Goal: Transaction & Acquisition: Purchase product/service

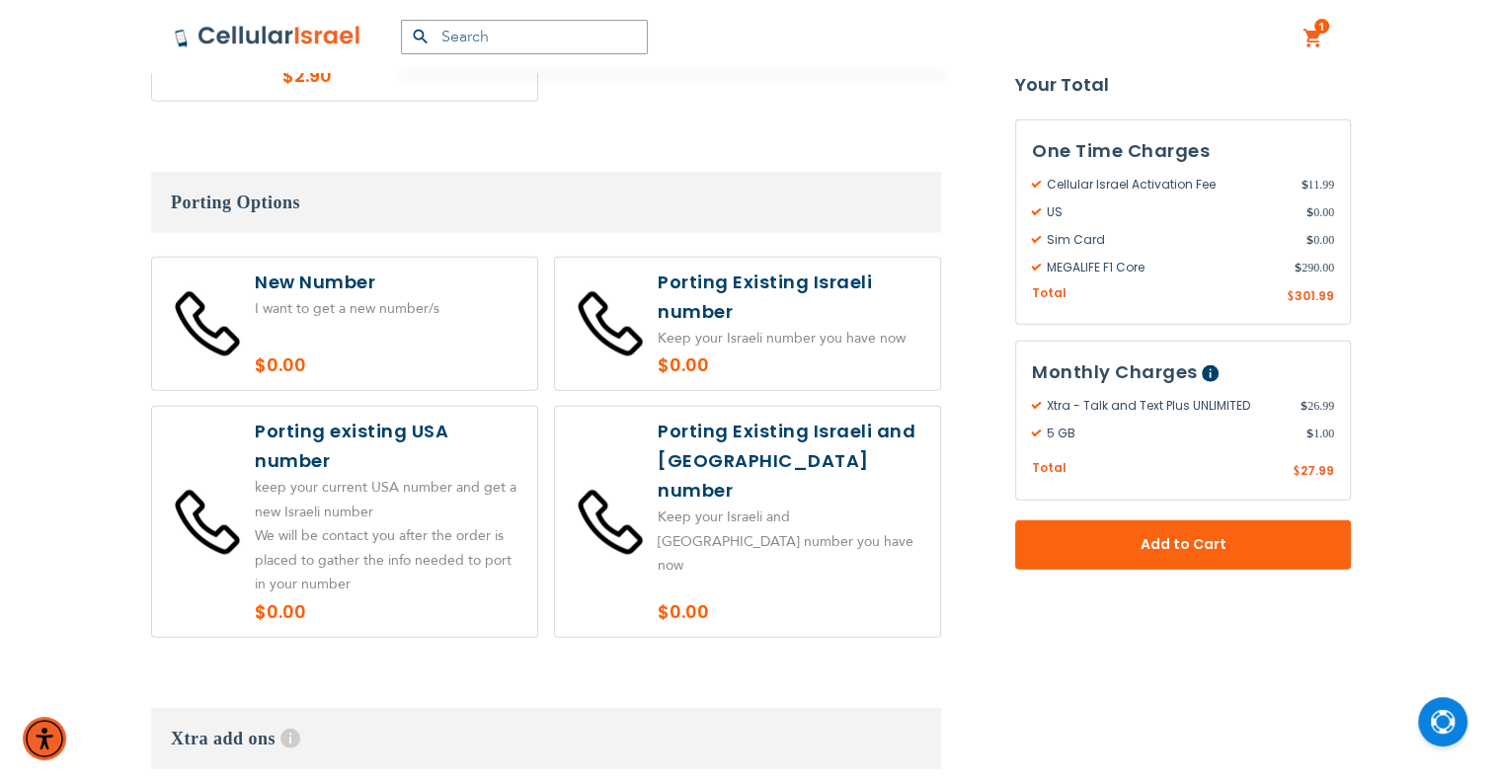
scroll to position [4565, 0]
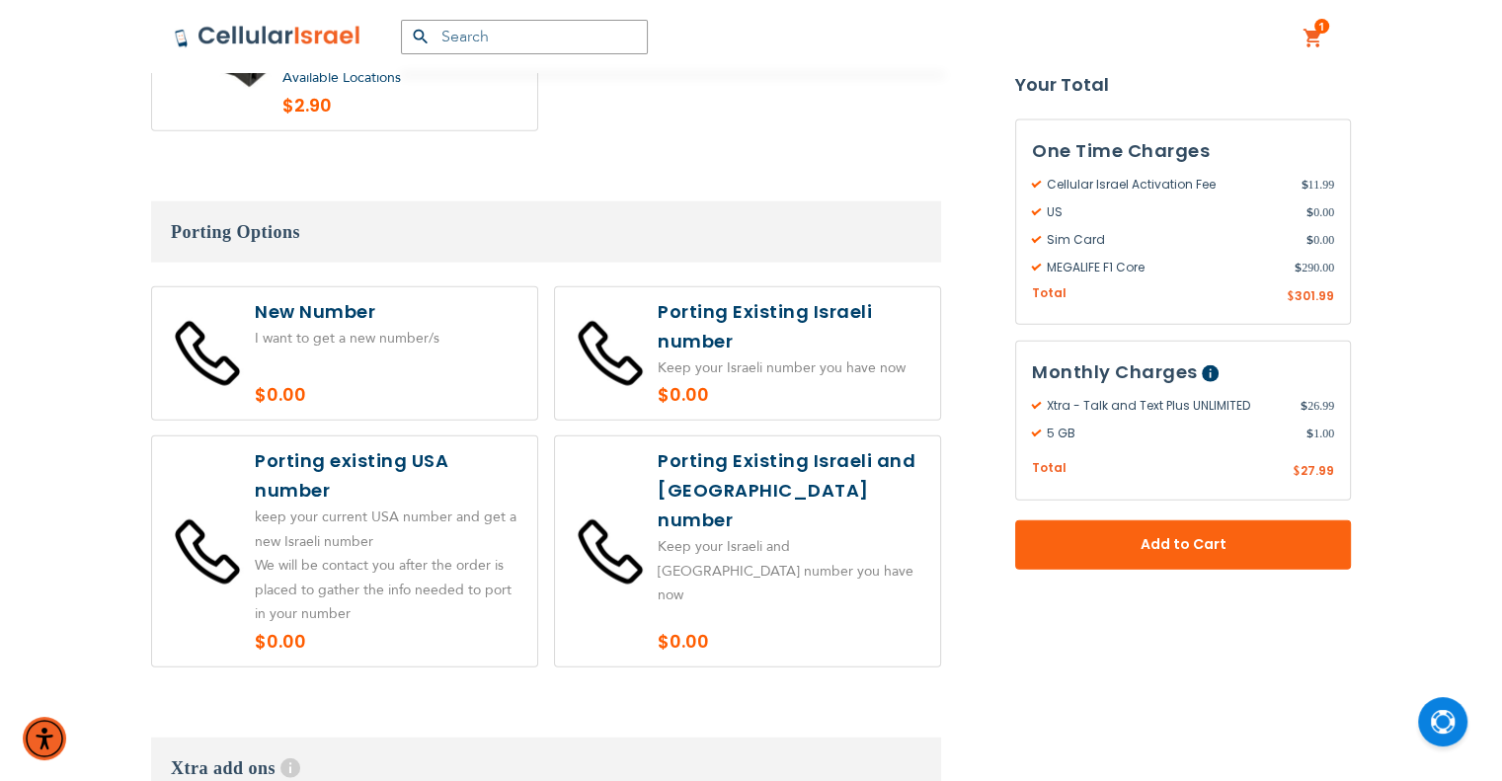
click at [438, 436] on label at bounding box center [344, 551] width 385 height 230
radio input "true"
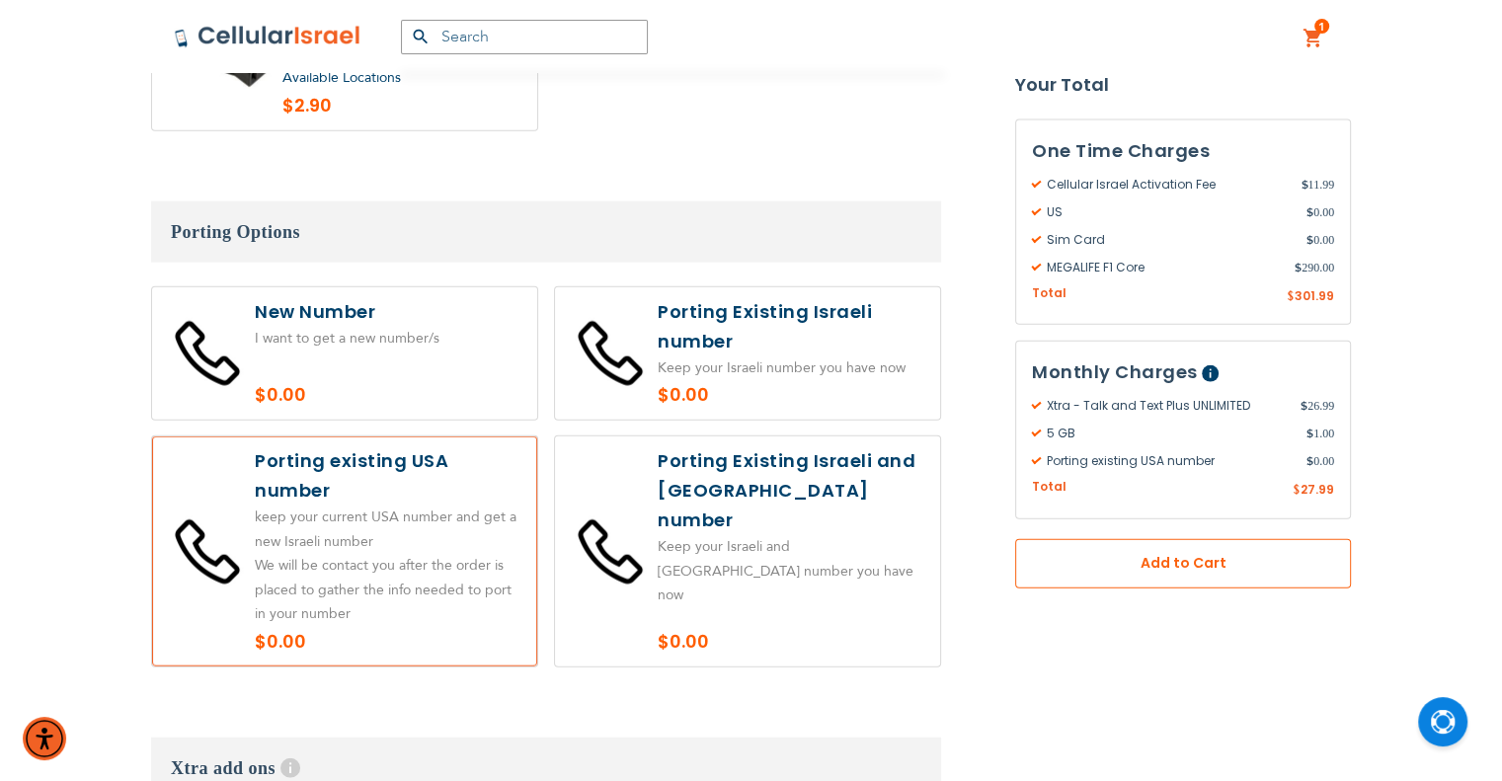
click at [1286, 573] on button "Add to Cart" at bounding box center [1183, 562] width 336 height 49
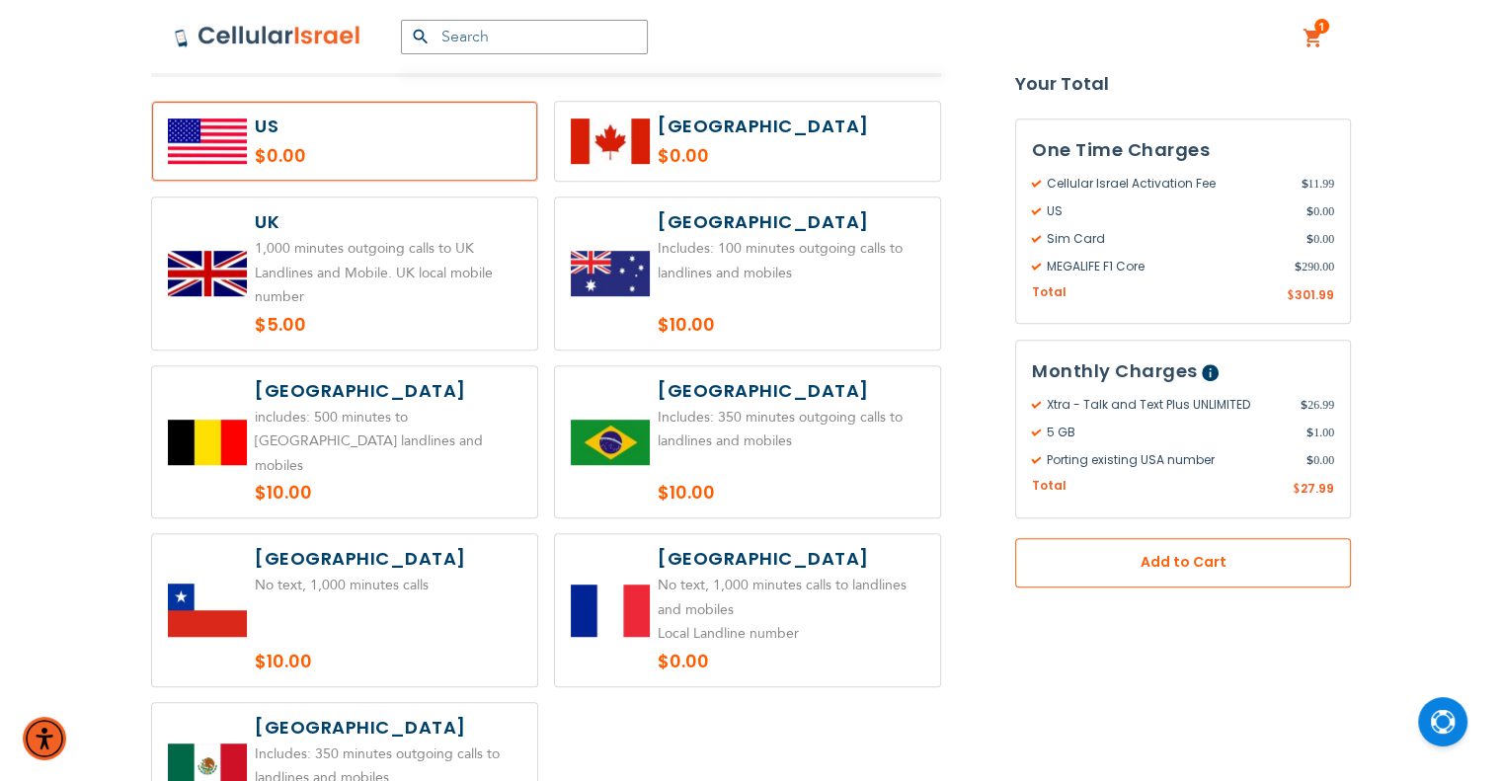
scroll to position [942, 0]
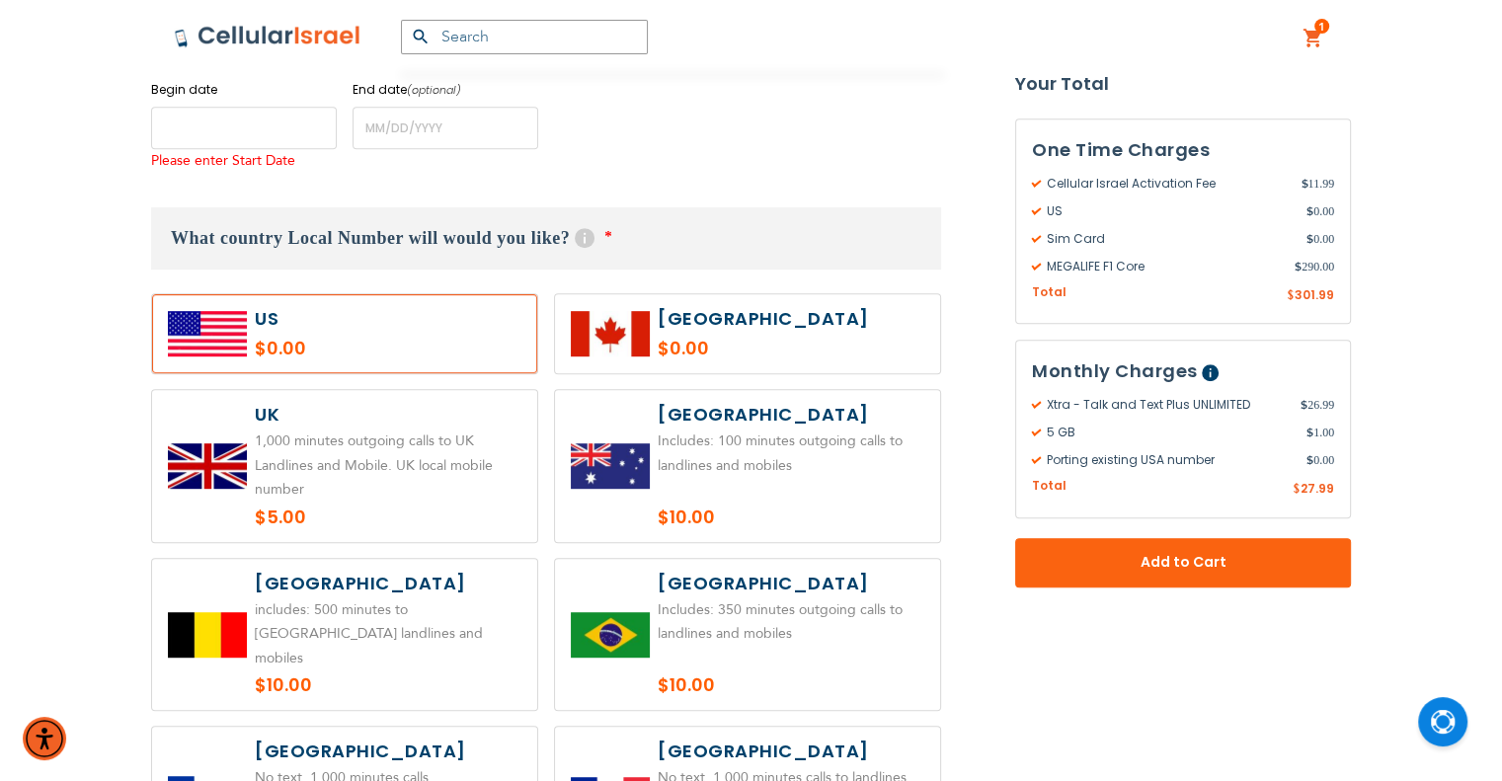
click at [203, 118] on input "name" at bounding box center [244, 128] width 186 height 42
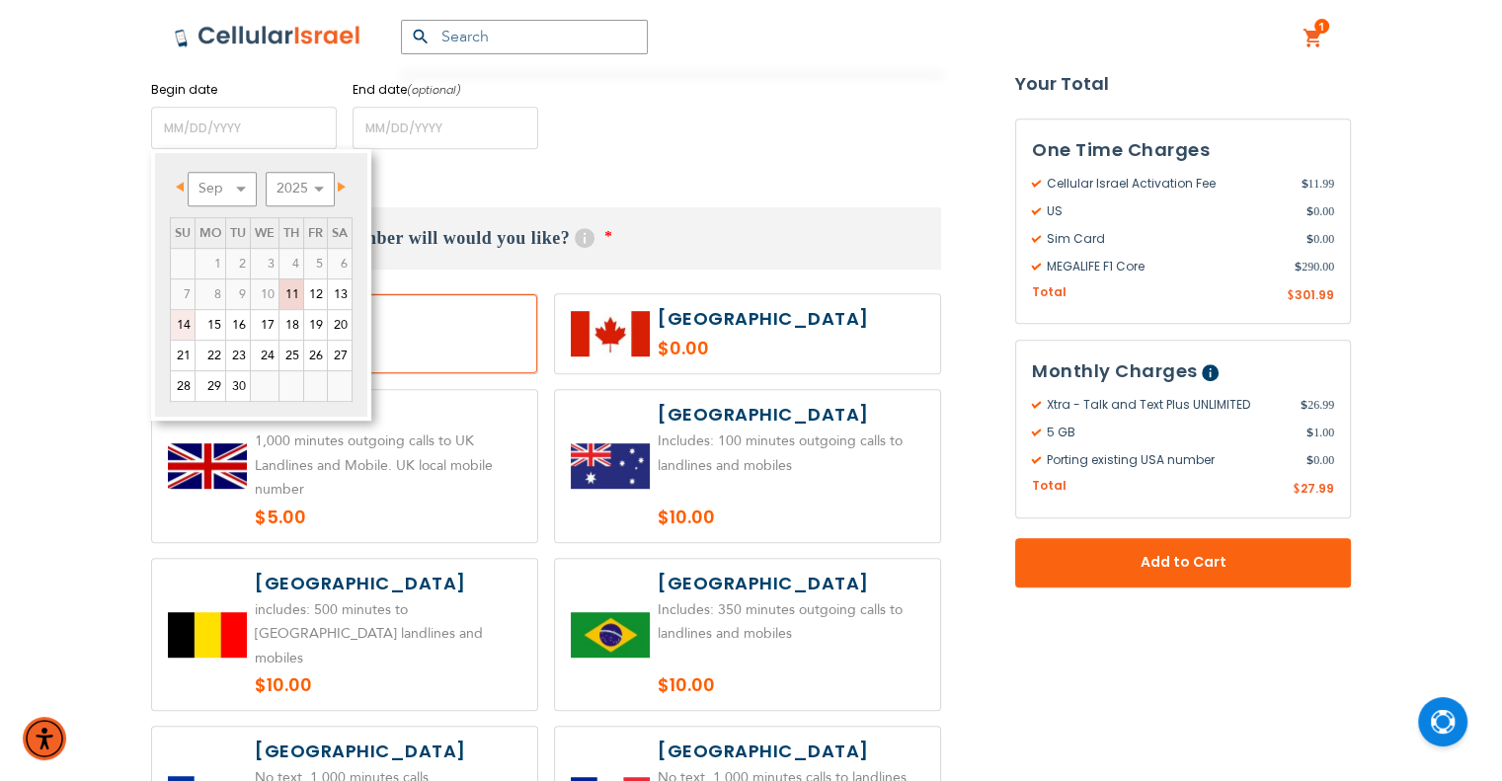
drag, startPoint x: 183, startPoint y: 323, endPoint x: 178, endPoint y: 301, distance: 22.3
click at [183, 323] on link "14" at bounding box center [183, 325] width 24 height 30
type input "[DATE]"
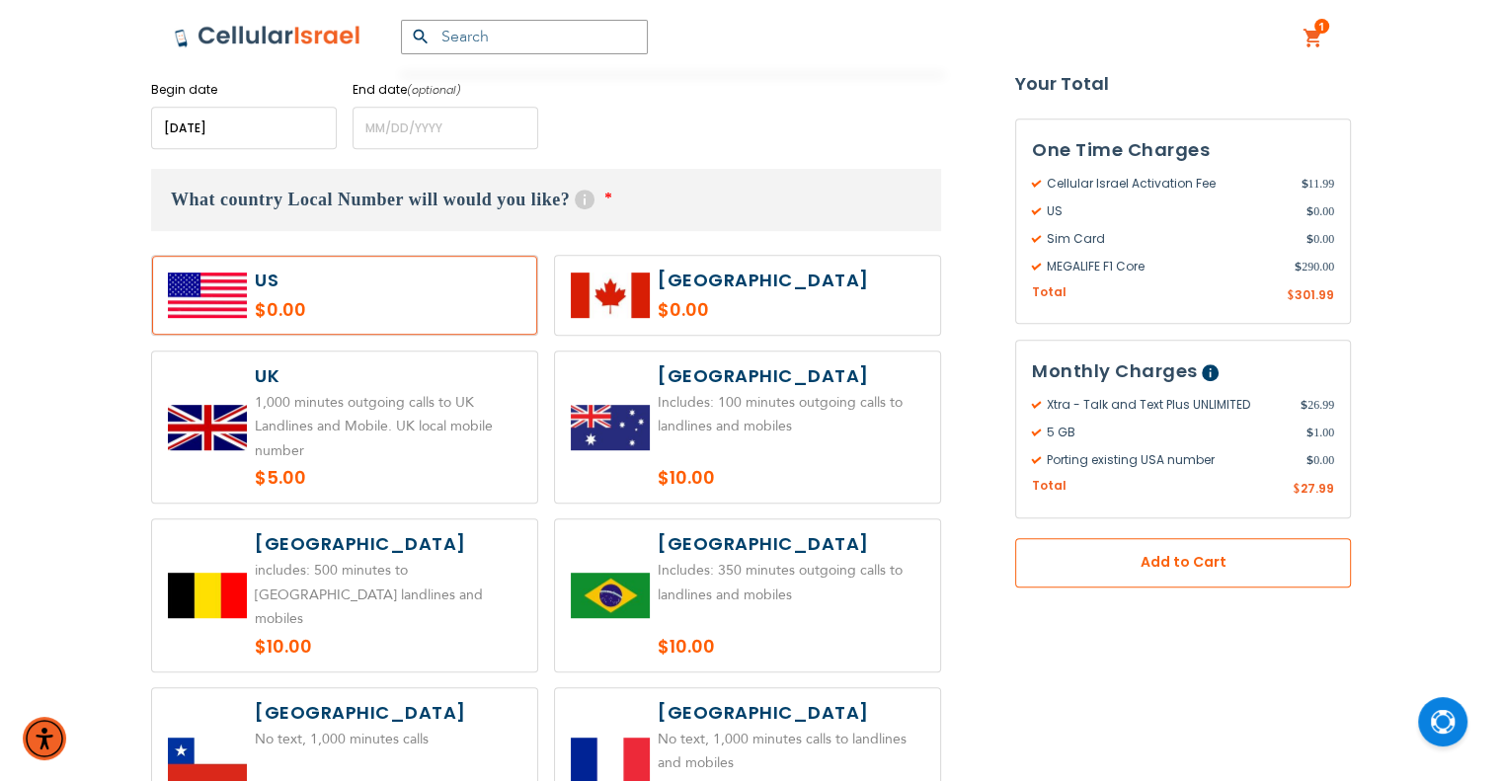
click at [1298, 573] on button "Add to Cart" at bounding box center [1183, 562] width 336 height 49
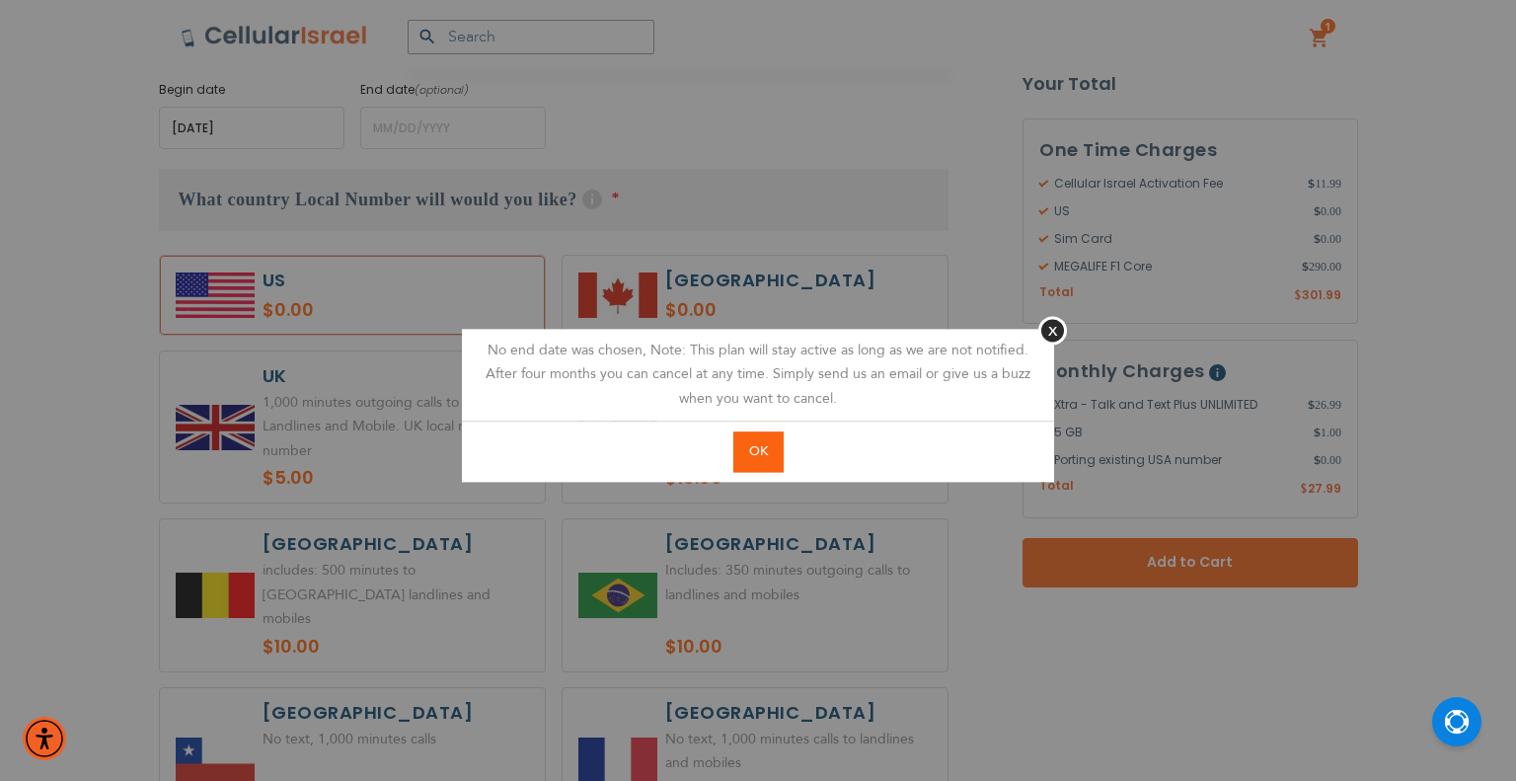
click at [759, 449] on span "OK" at bounding box center [758, 451] width 19 height 18
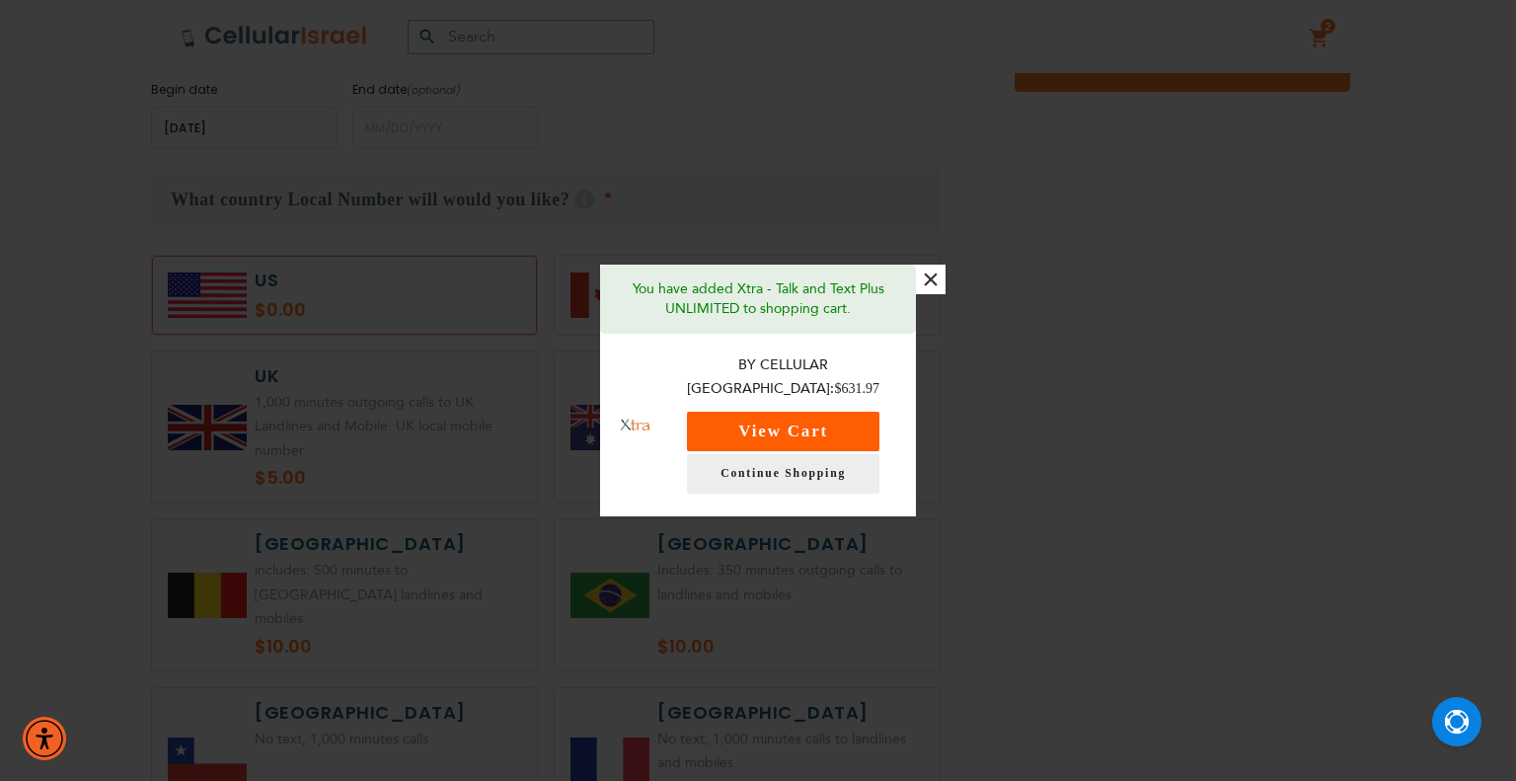
click at [879, 414] on button "View Cart" at bounding box center [783, 431] width 193 height 39
